Goal: Task Accomplishment & Management: Complete application form

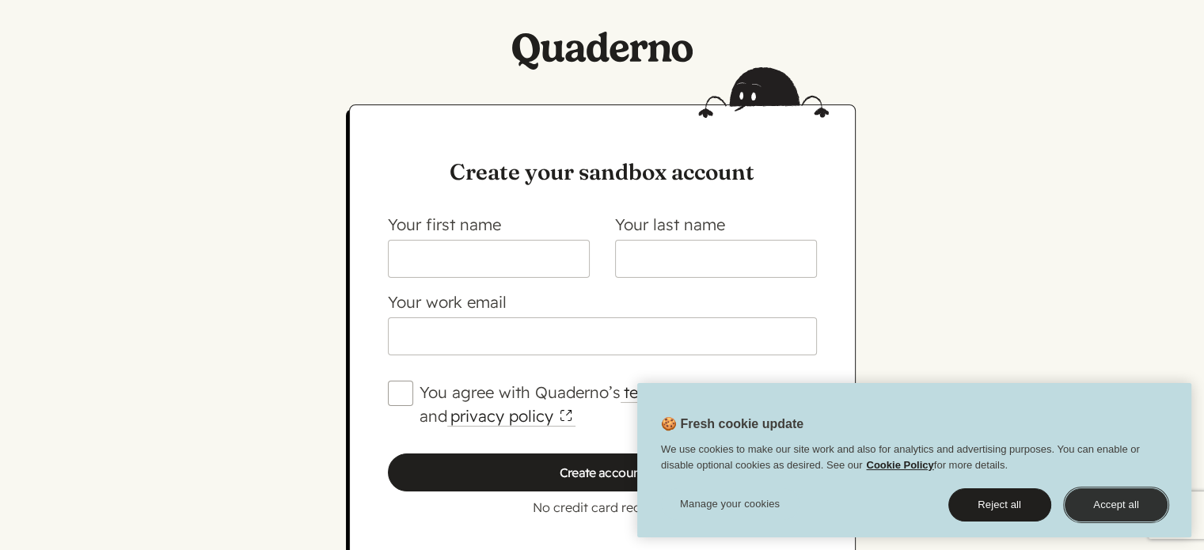
click at [1104, 507] on button "Accept all" at bounding box center [1115, 504] width 103 height 33
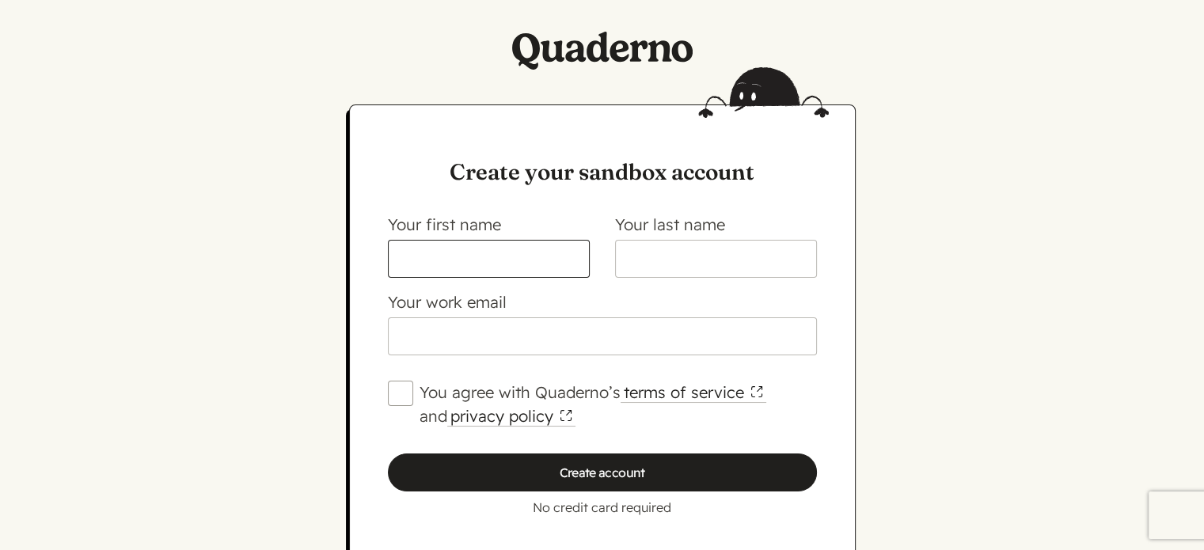
click at [469, 251] on input "Your first name" at bounding box center [489, 259] width 202 height 38
click at [465, 251] on input "Your first name" at bounding box center [489, 259] width 202 height 38
type input "[PERSON_NAME]"
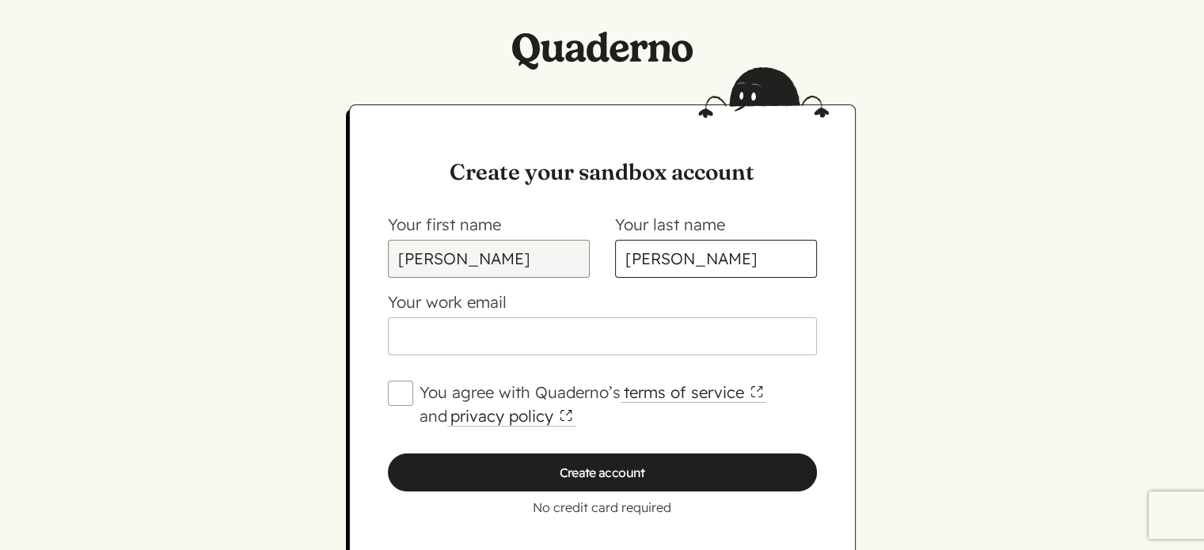
type input "[PERSON_NAME]"
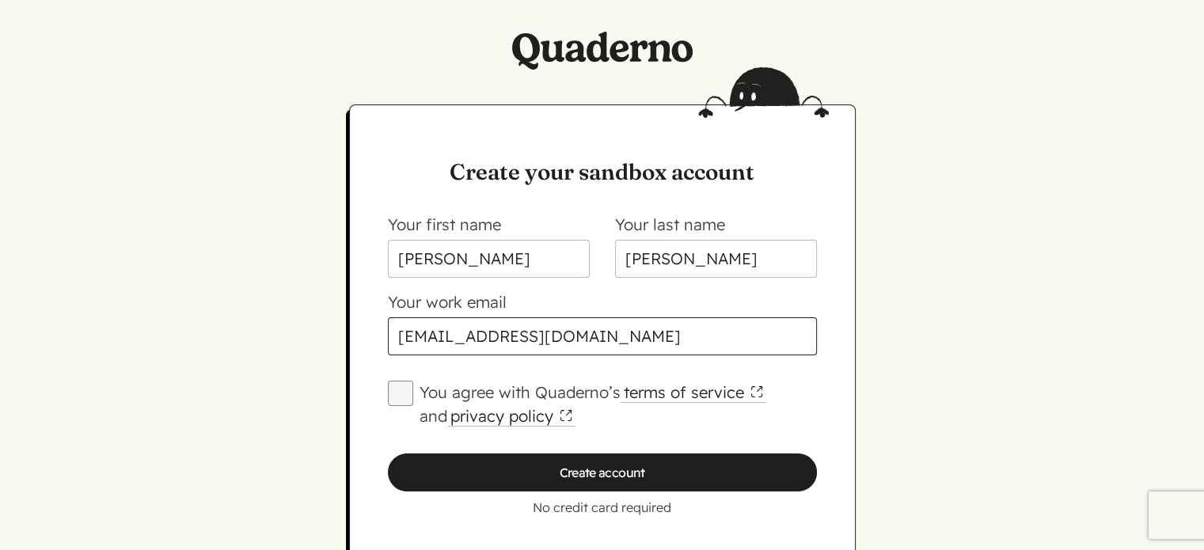
type input "[EMAIL_ADDRESS][DOMAIN_NAME]"
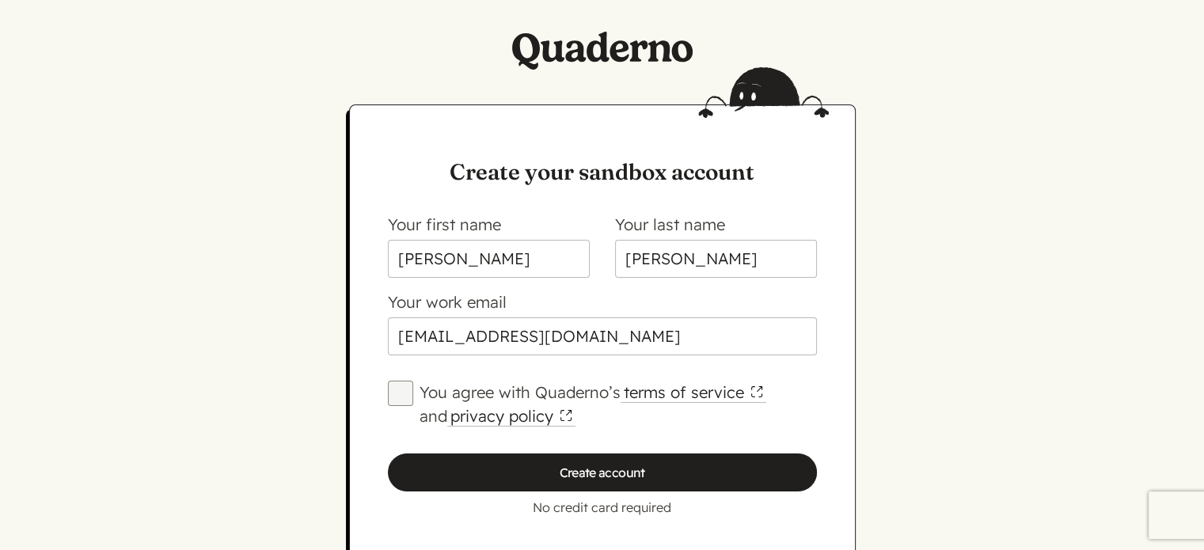
click at [397, 397] on input "You agree with Quaderno’s terms of service and privacy policy" at bounding box center [400, 393] width 25 height 25
checkbox input "true"
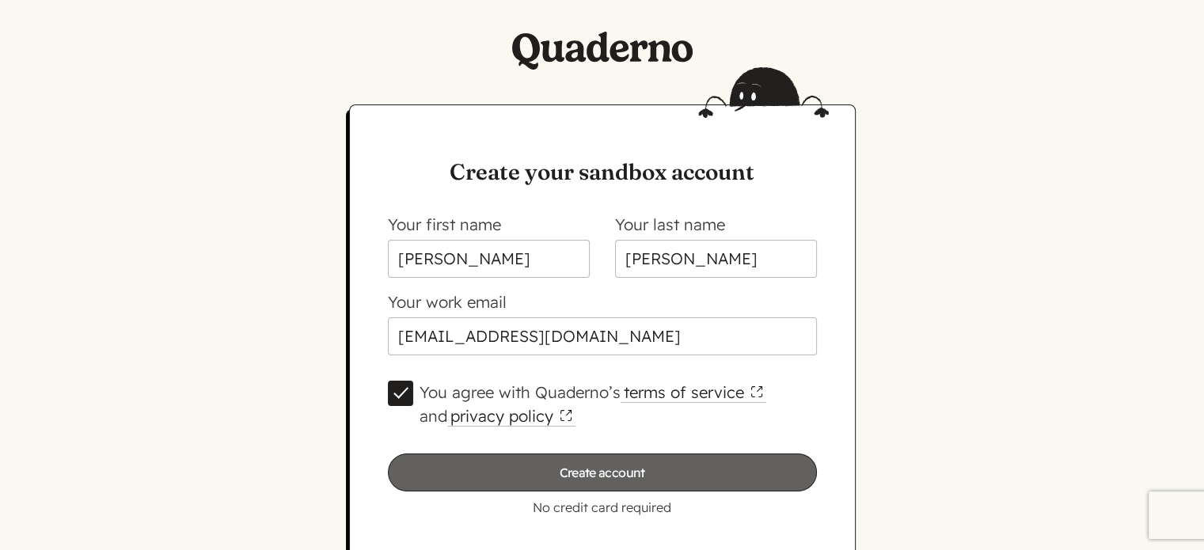
click at [601, 468] on input "Create account" at bounding box center [602, 472] width 429 height 38
type input "Please wait…"
